Goal: Task Accomplishment & Management: Use online tool/utility

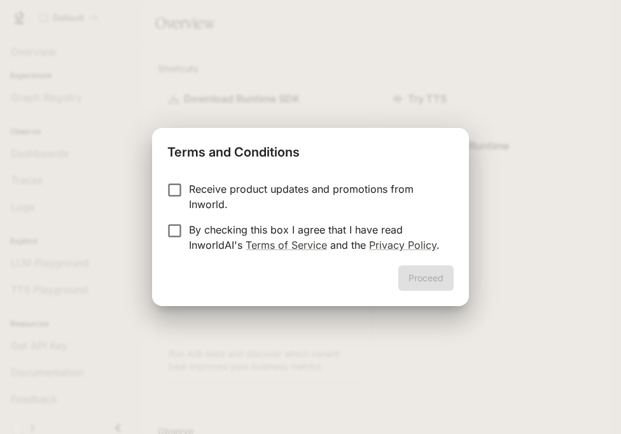
click at [334, 226] on p "By checking this box I agree that I have read InworldAI's Terms of Service and …" at bounding box center [316, 237] width 254 height 31
click at [415, 276] on button "Proceed" at bounding box center [425, 277] width 55 height 25
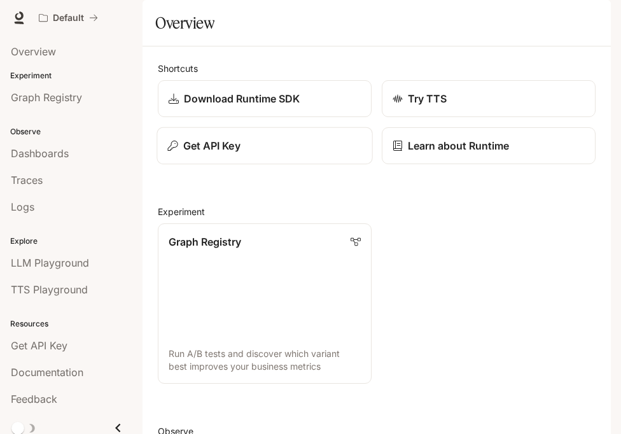
click at [250, 153] on div "Get API Key" at bounding box center [264, 145] width 194 height 15
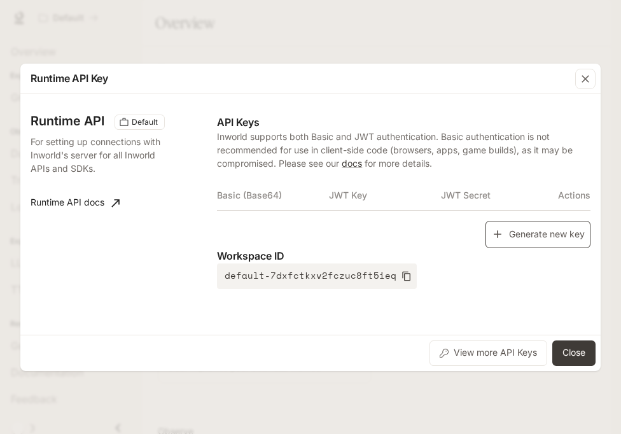
click at [485, 239] on button "Generate new key" at bounding box center [537, 234] width 105 height 27
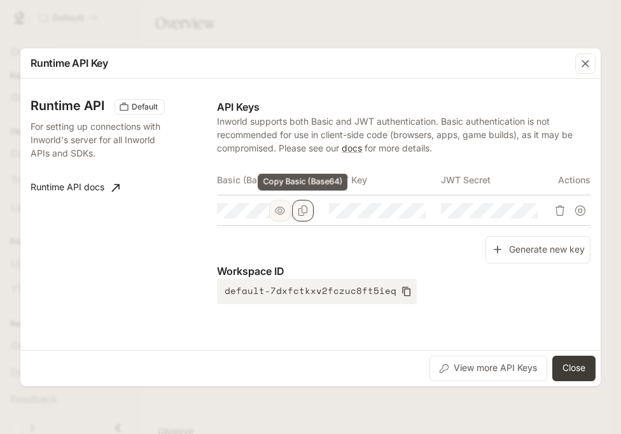
click at [309, 210] on button "Copy Basic (Base64)" at bounding box center [303, 211] width 22 height 22
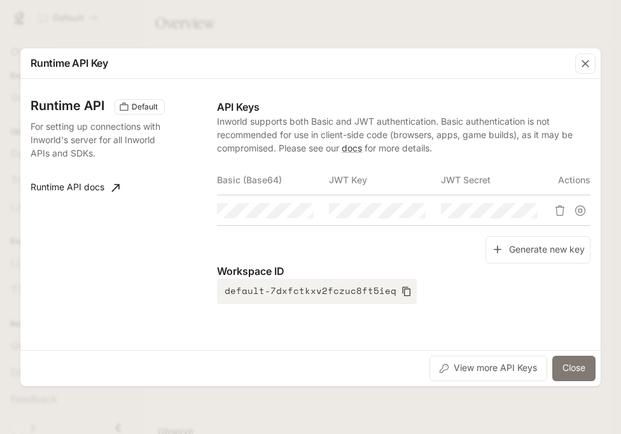
click at [574, 365] on button "Close" at bounding box center [573, 367] width 43 height 25
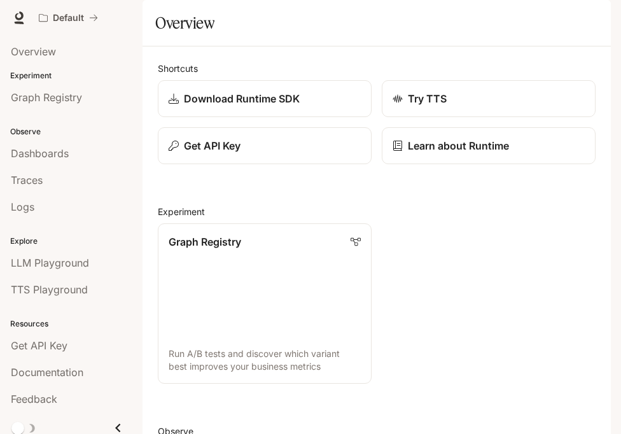
click at [586, 17] on div "button" at bounding box center [593, 18] width 18 height 18
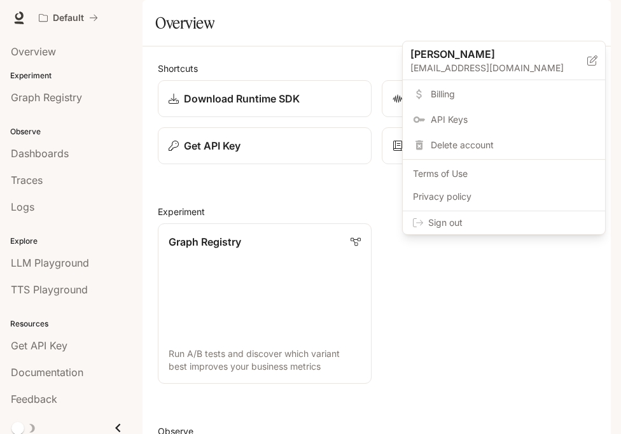
click at [546, 219] on span "Sign out" at bounding box center [511, 222] width 167 height 13
